Goal: Navigation & Orientation: Find specific page/section

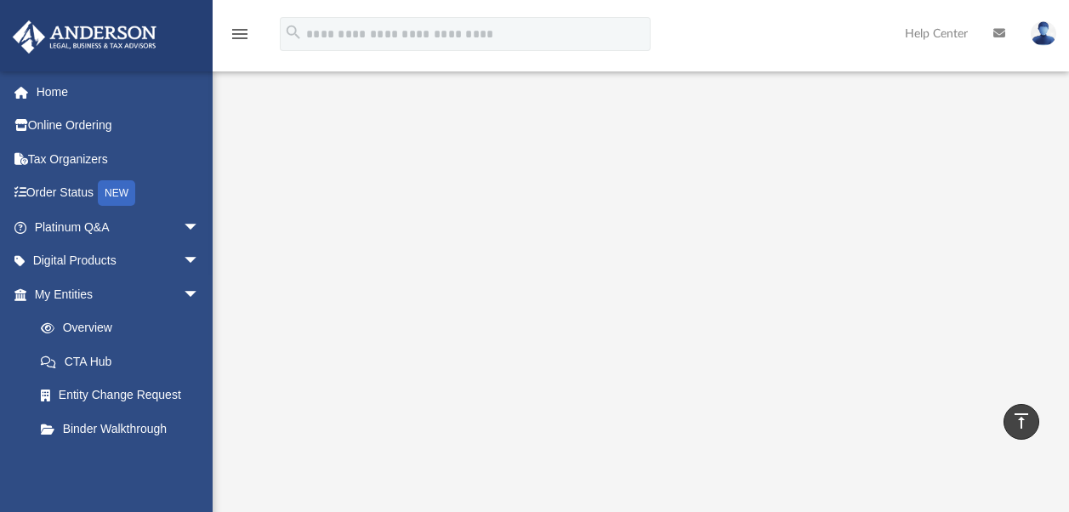
scroll to position [282, 0]
click at [183, 228] on span "arrow_drop_down" at bounding box center [200, 227] width 34 height 35
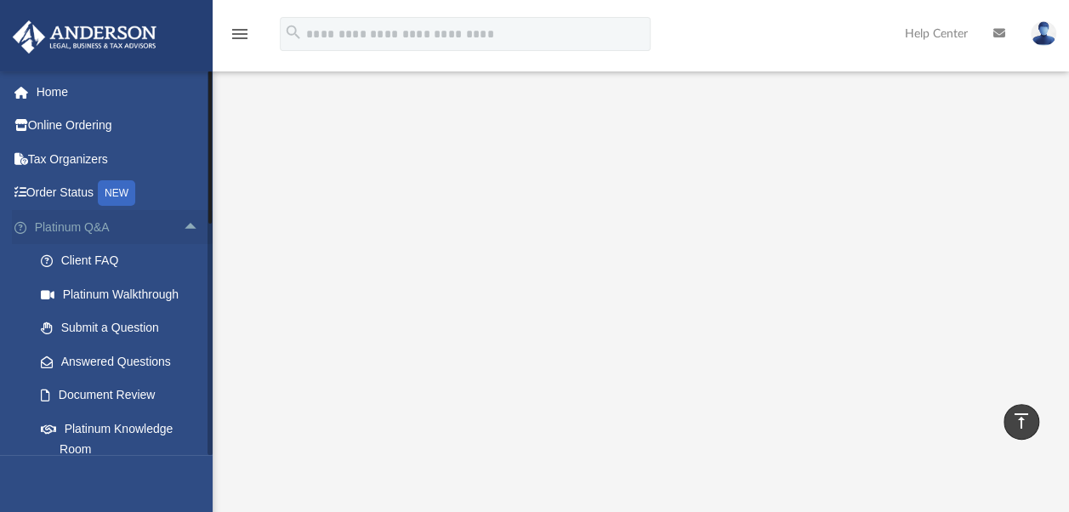
click at [184, 230] on span "arrow_drop_up" at bounding box center [200, 227] width 34 height 35
click at [186, 222] on span "arrow_drop_down" at bounding box center [200, 227] width 34 height 35
click at [156, 433] on link "Platinum Knowledge Room" at bounding box center [124, 438] width 201 height 54
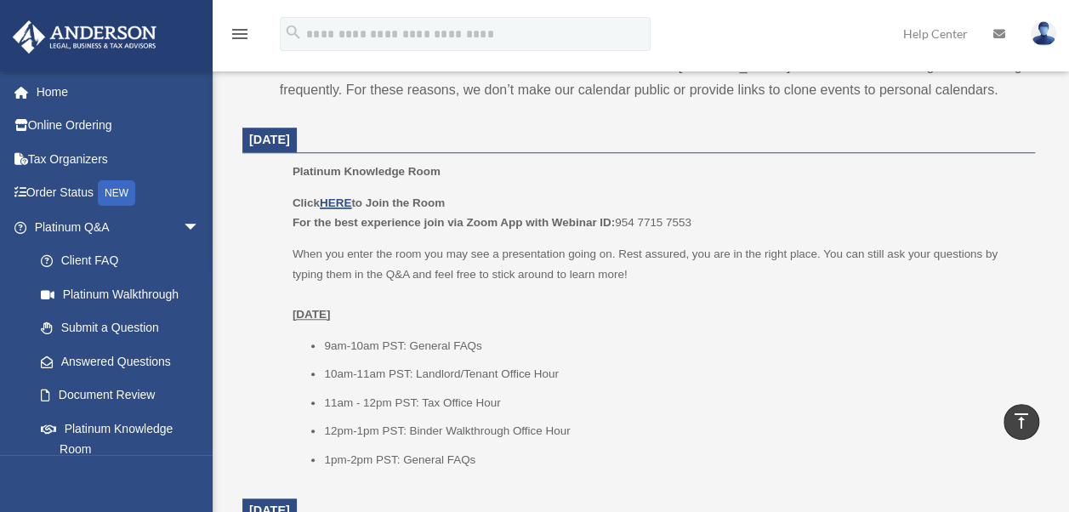
scroll to position [702, 0]
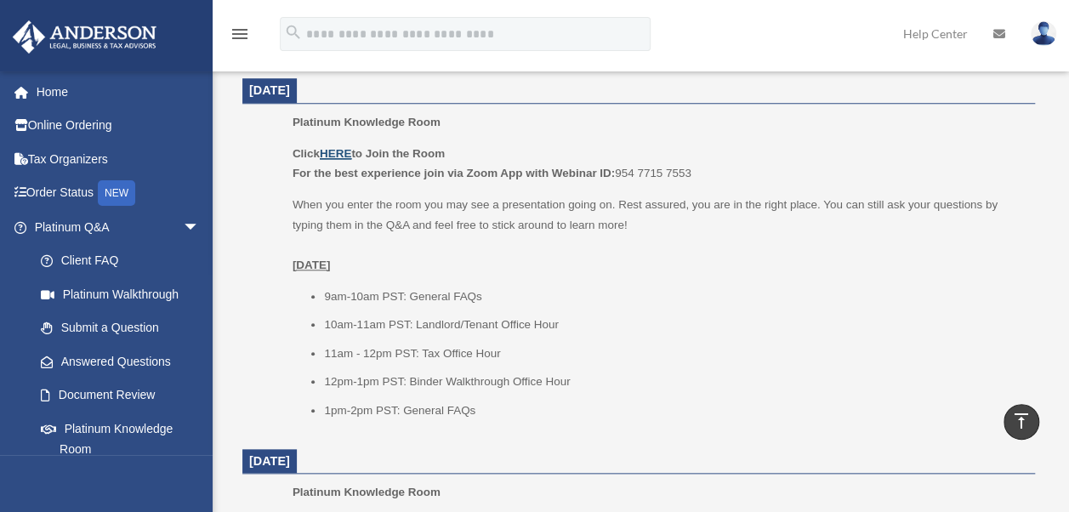
click at [337, 150] on u "HERE" at bounding box center [335, 153] width 31 height 13
